Goal: Information Seeking & Learning: Understand process/instructions

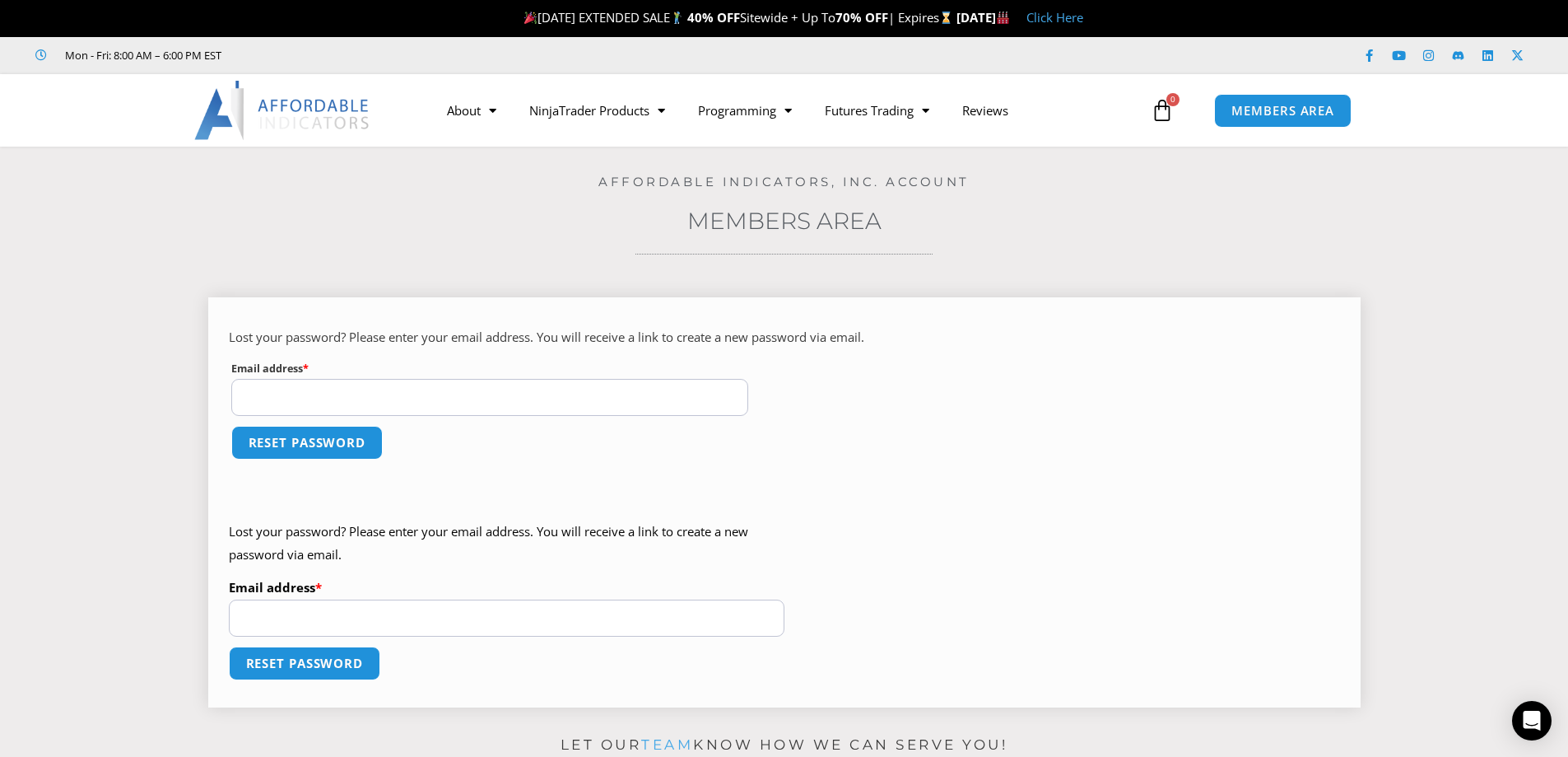
click at [698, 455] on p "Reset password" at bounding box center [784, 452] width 1111 height 59
click at [1280, 107] on span "MEMBERS AREA" at bounding box center [1283, 110] width 113 height 14
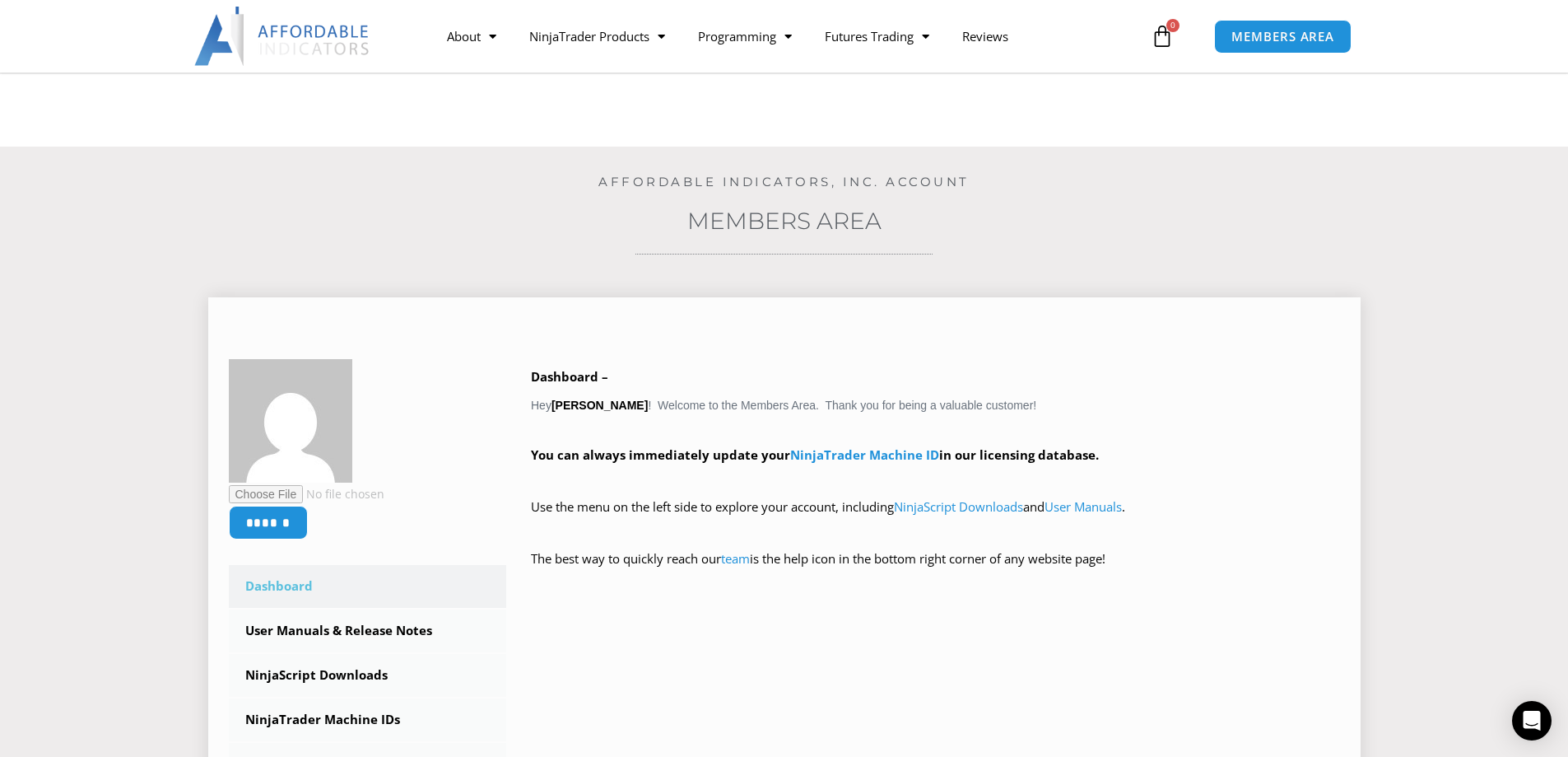
scroll to position [274, 0]
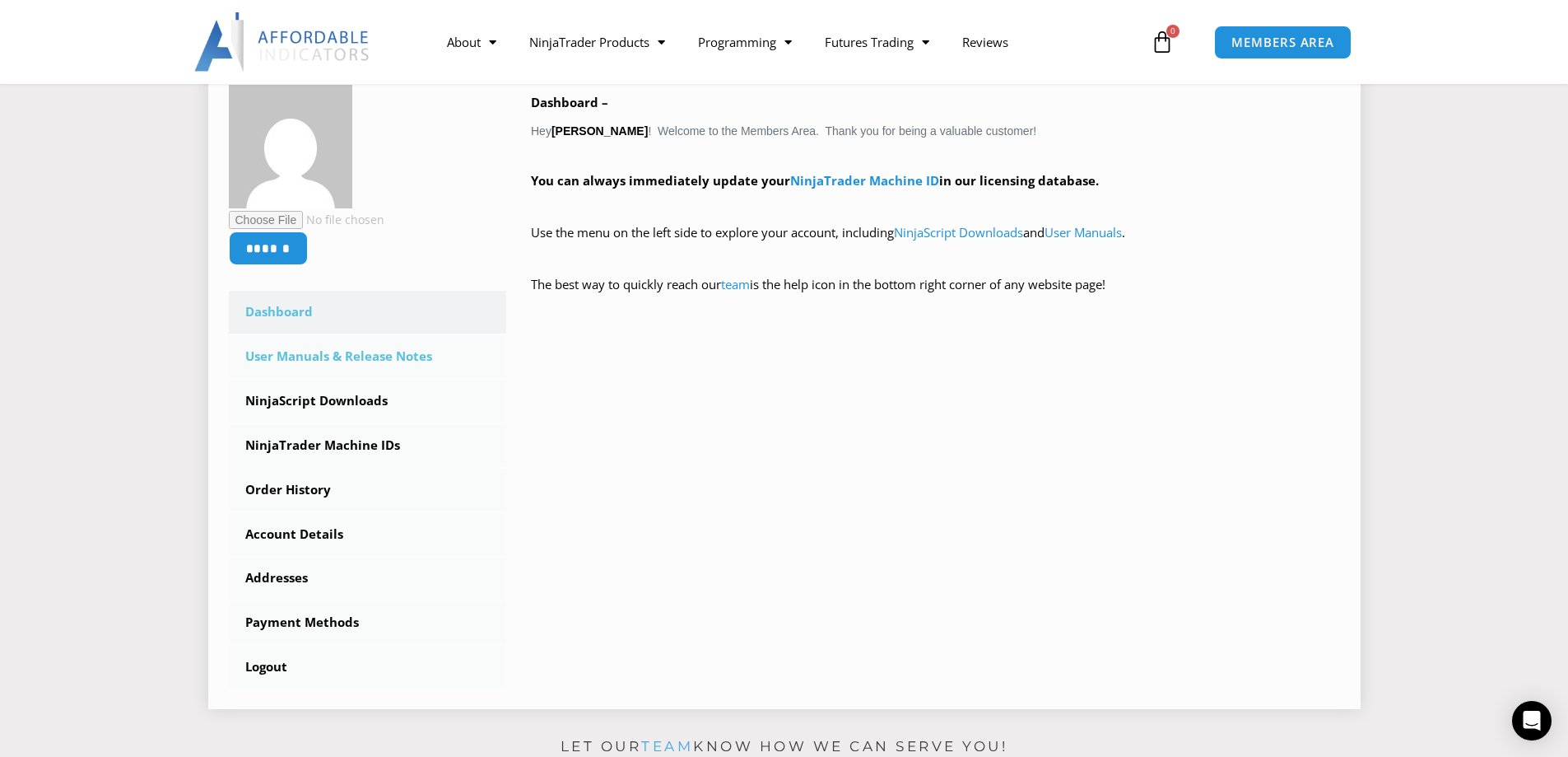
click at [321, 357] on link "User Manuals & Release Notes" at bounding box center [367, 356] width 278 height 42
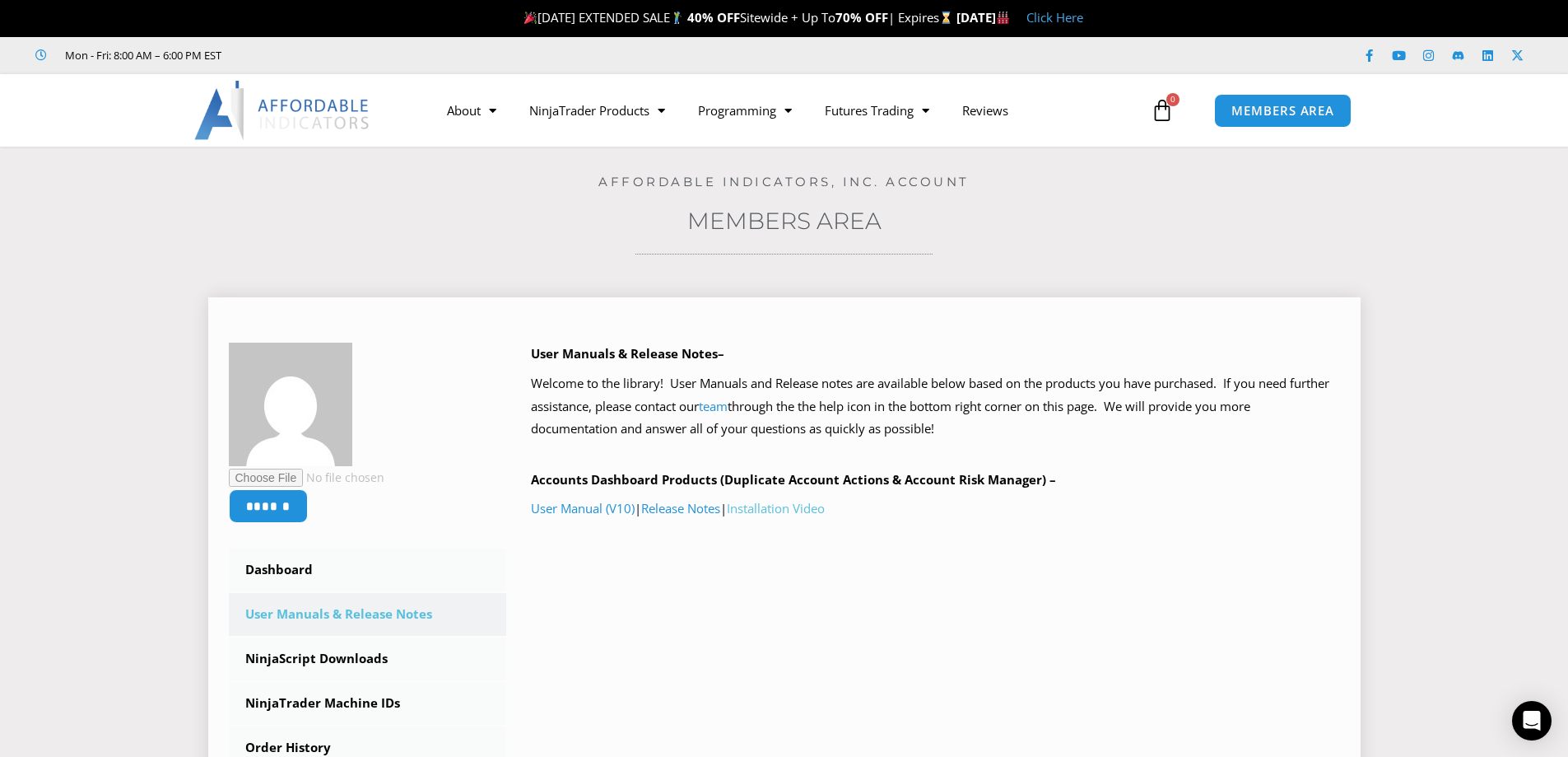
click at [787, 511] on link "Installation Video" at bounding box center [776, 508] width 98 height 17
